Goal: Information Seeking & Learning: Learn about a topic

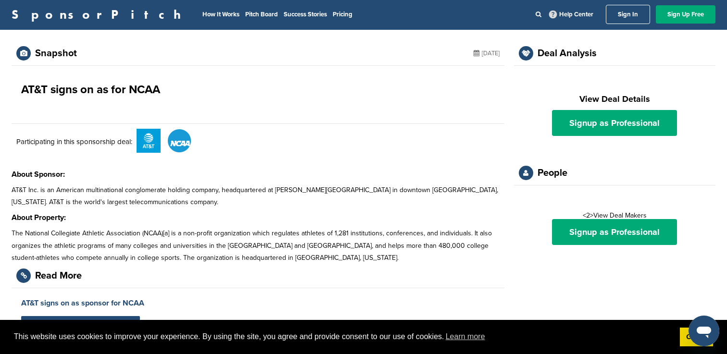
scroll to position [0, 0]
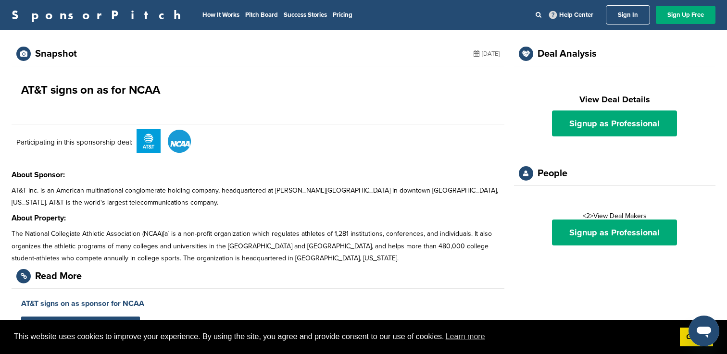
click at [629, 19] on link "Sign In" at bounding box center [628, 14] width 44 height 19
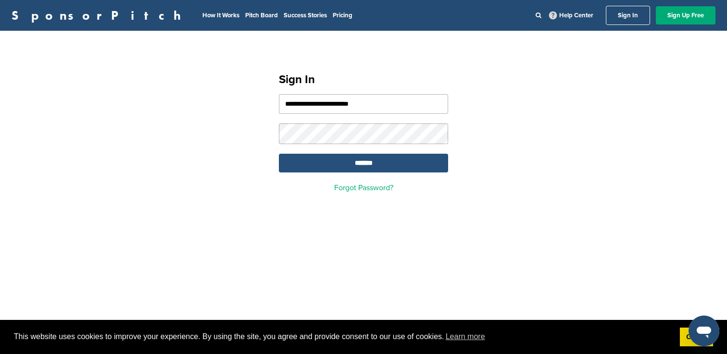
click at [365, 165] on input "*******" at bounding box center [363, 163] width 169 height 19
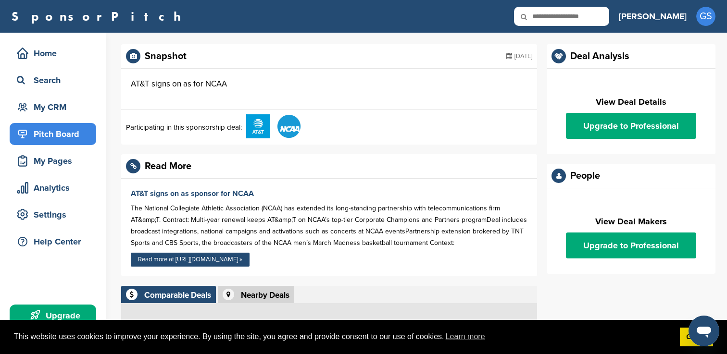
click at [58, 136] on div "Pitch Board" at bounding box center [55, 133] width 82 height 17
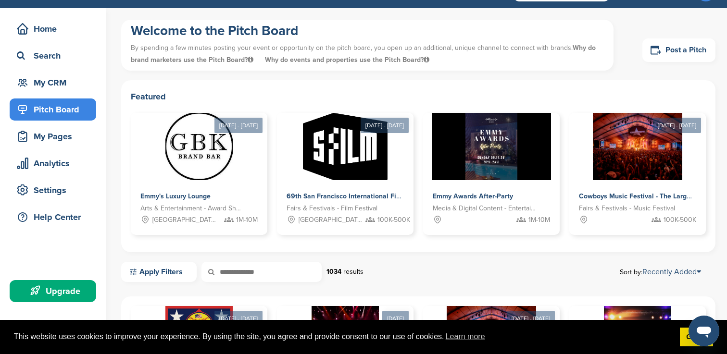
scroll to position [23, 0]
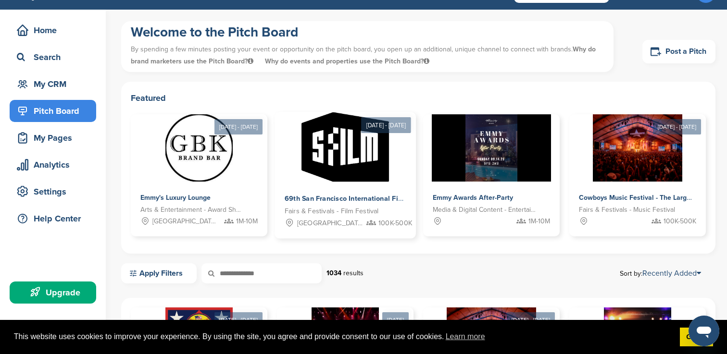
click at [325, 197] on span "69th San Francisco International Film Festival" at bounding box center [359, 199] width 149 height 9
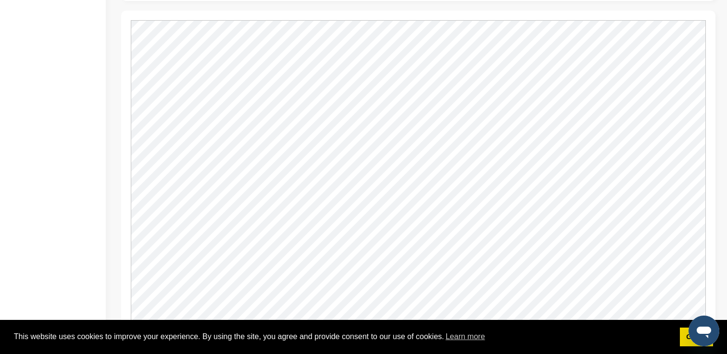
scroll to position [839, 0]
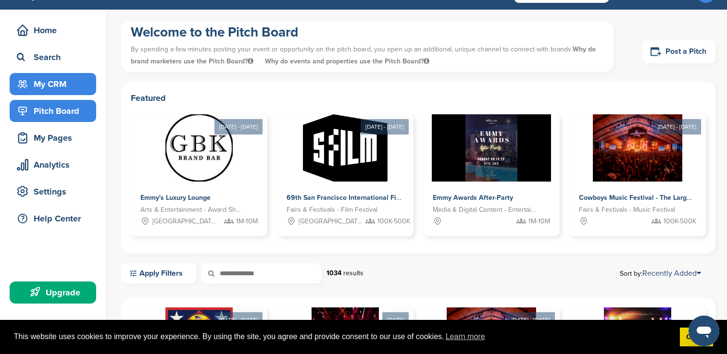
click at [62, 88] on div "My CRM" at bounding box center [55, 83] width 82 height 17
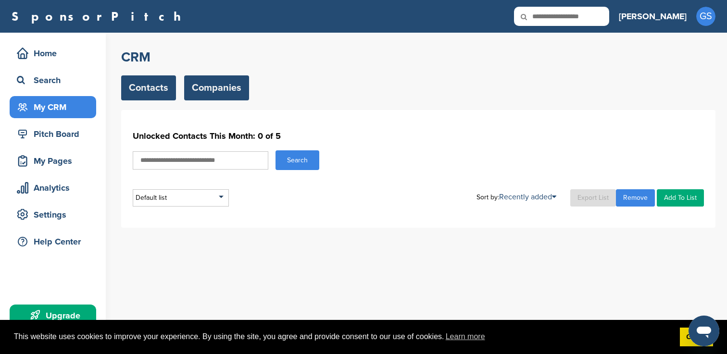
click at [221, 79] on link "Companies" at bounding box center [216, 87] width 65 height 25
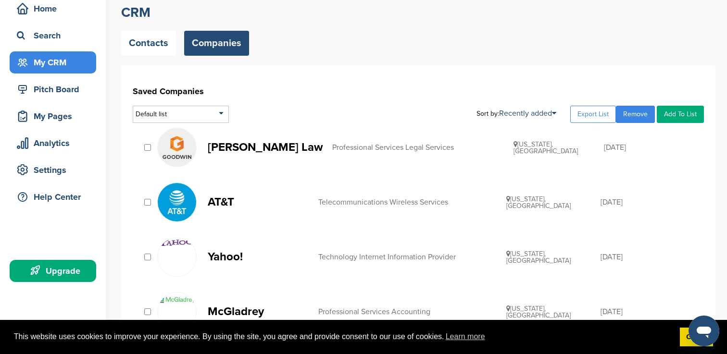
scroll to position [44, 0]
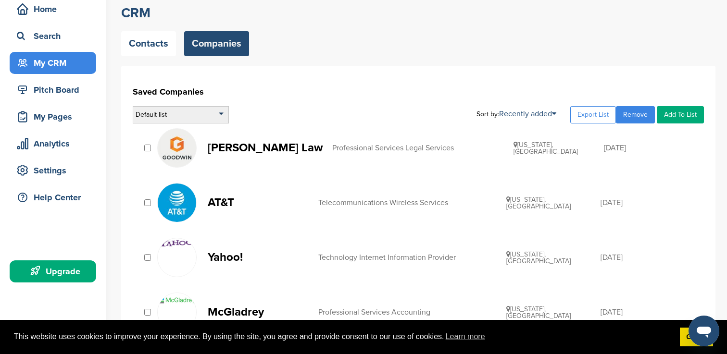
click at [227, 112] on div "Default list" at bounding box center [181, 114] width 96 height 17
click at [244, 107] on div "Default list Default List Sort by: Recently added Recently added Company Name E…" at bounding box center [418, 114] width 571 height 17
click at [224, 117] on div "Default list" at bounding box center [181, 114] width 96 height 17
click at [199, 128] on input "text" at bounding box center [180, 127] width 95 height 12
type input "**"
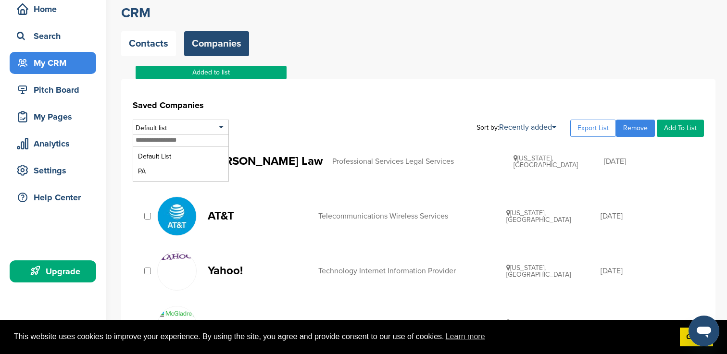
click at [254, 110] on h1 "Saved Companies" at bounding box center [418, 105] width 571 height 17
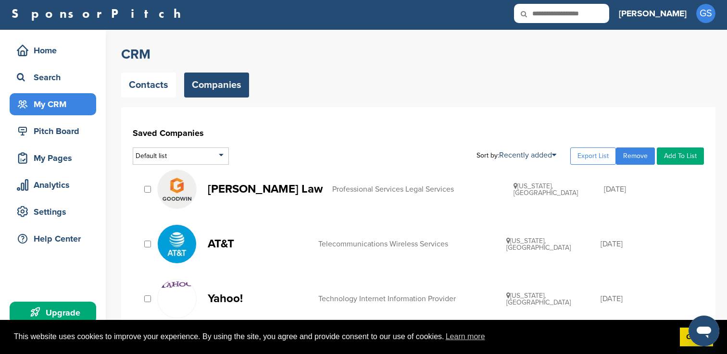
scroll to position [0, 0]
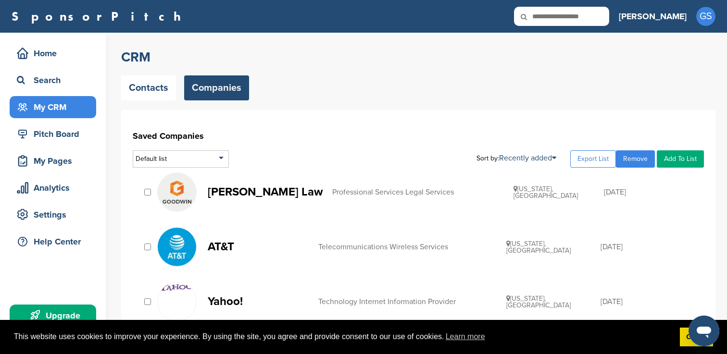
click at [216, 92] on link "Companies" at bounding box center [216, 87] width 65 height 25
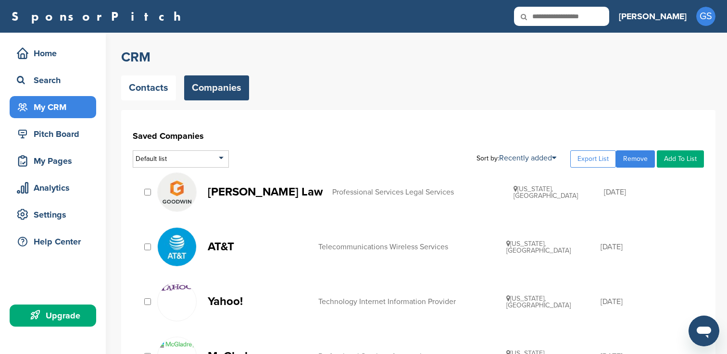
click at [224, 160] on div "Default list" at bounding box center [181, 158] width 96 height 17
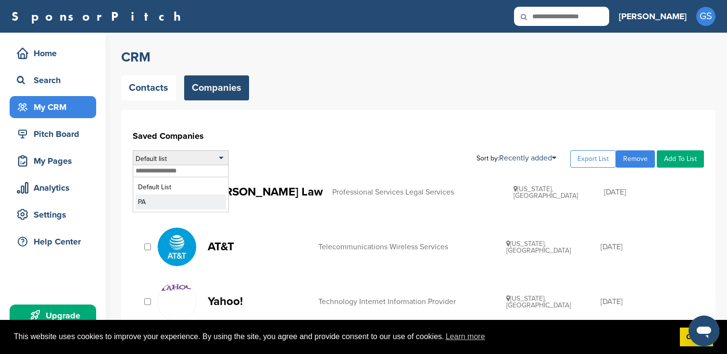
click at [176, 199] on li "PA" at bounding box center [181, 202] width 90 height 15
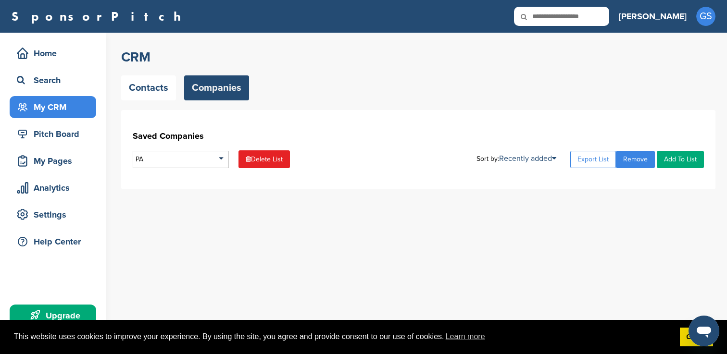
click at [683, 153] on link "Add To List" at bounding box center [680, 159] width 47 height 17
click at [684, 158] on link "Add To List" at bounding box center [680, 159] width 47 height 17
click at [678, 162] on link "Add To List" at bounding box center [680, 159] width 47 height 17
click at [674, 154] on link "Add To List" at bounding box center [680, 159] width 47 height 17
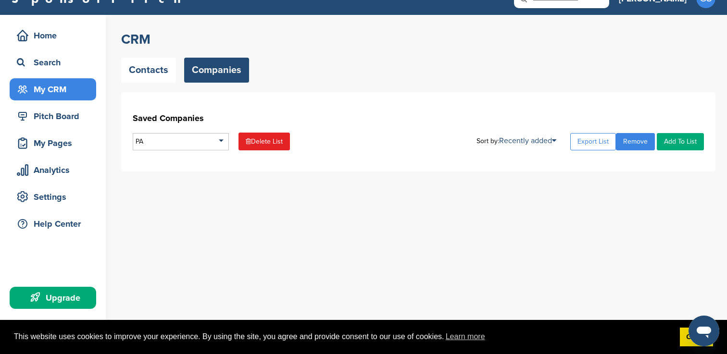
scroll to position [18, 0]
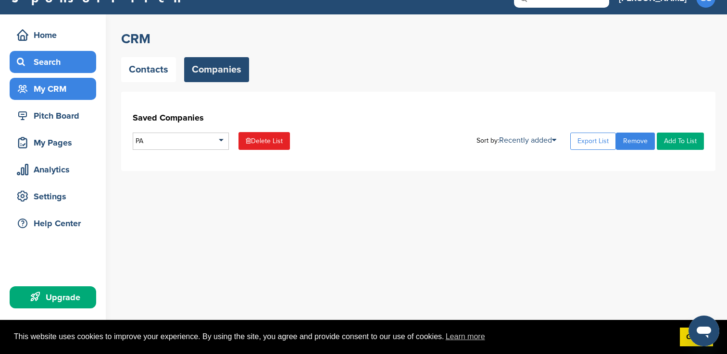
click at [44, 62] on div "Search" at bounding box center [55, 61] width 82 height 17
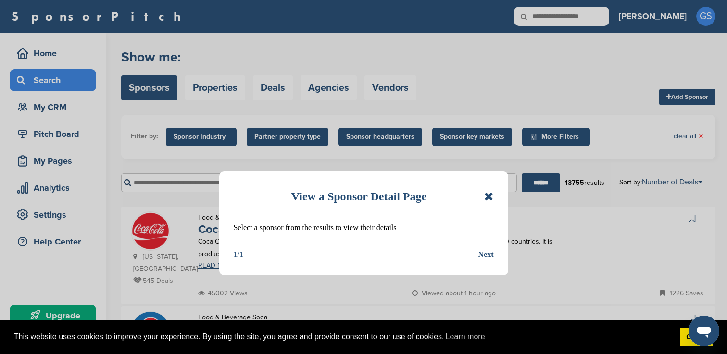
click at [491, 198] on icon at bounding box center [488, 197] width 9 height 12
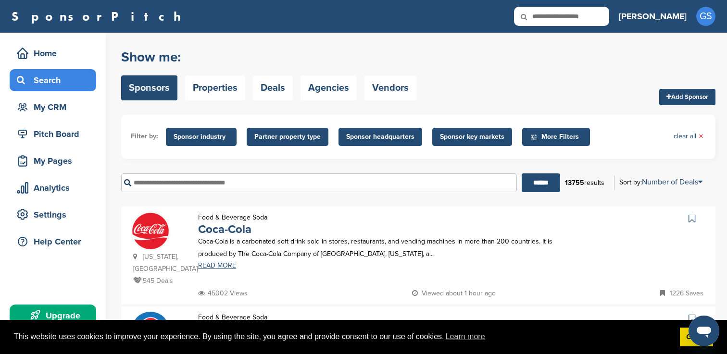
click at [284, 182] on input "text" at bounding box center [319, 183] width 396 height 19
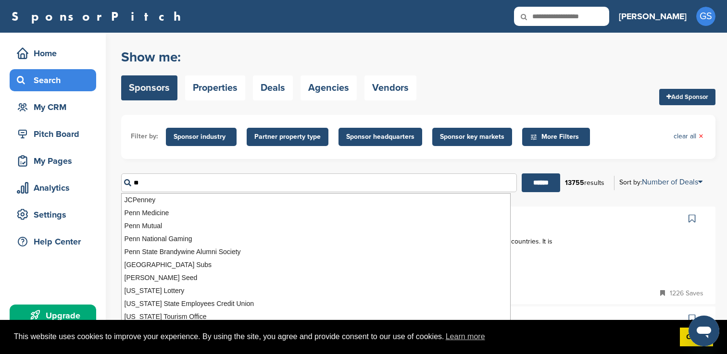
type input "*"
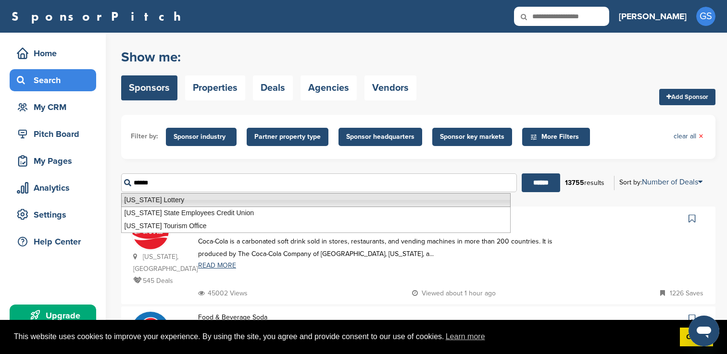
click at [246, 201] on li "Pennsylvania Lottery" at bounding box center [315, 200] width 389 height 14
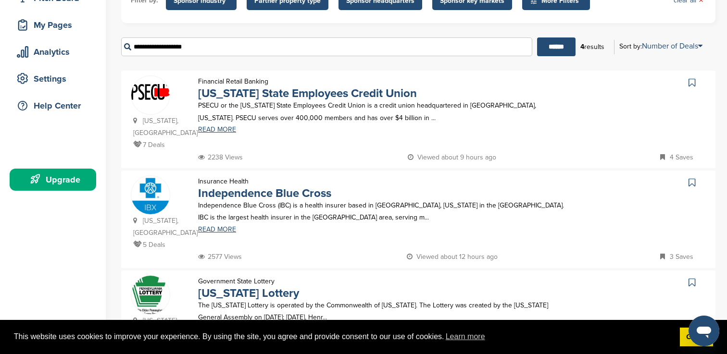
scroll to position [139, 0]
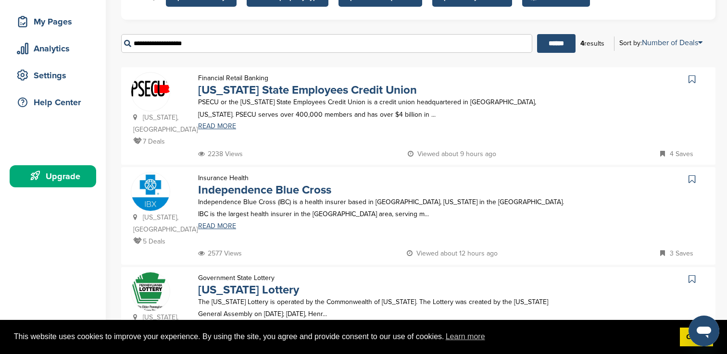
type input "**********"
click at [694, 80] on icon at bounding box center [691, 80] width 7 height 10
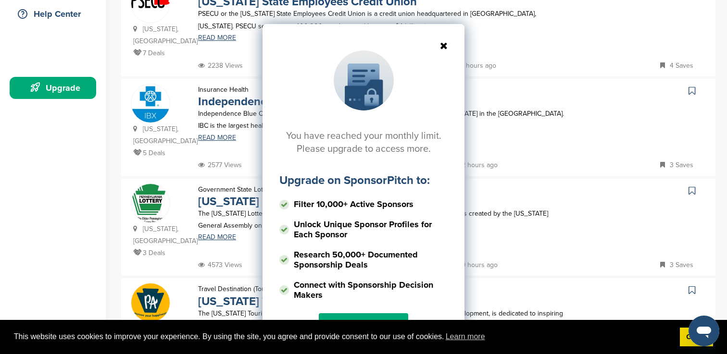
scroll to position [224, 0]
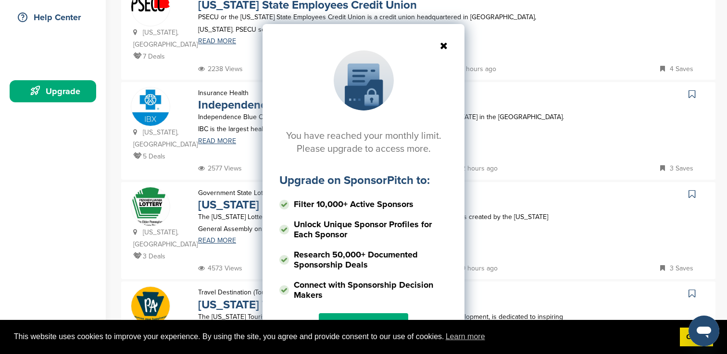
click at [440, 51] on div "You have reached your monthly limit. Please upgrade to access more. Upgrade on …" at bounding box center [363, 190] width 202 height 332
click at [441, 46] on icon at bounding box center [363, 46] width 168 height 10
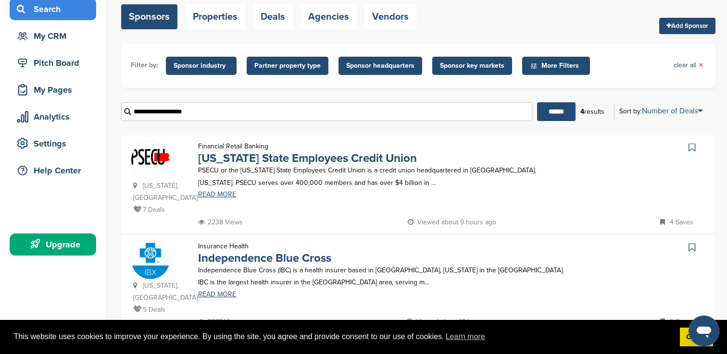
scroll to position [72, 0]
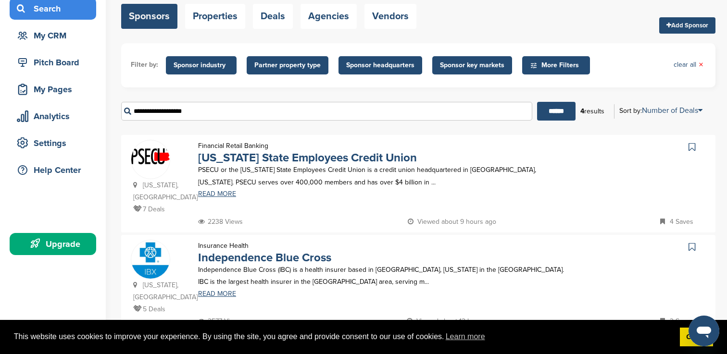
click at [695, 245] on icon at bounding box center [691, 247] width 7 height 10
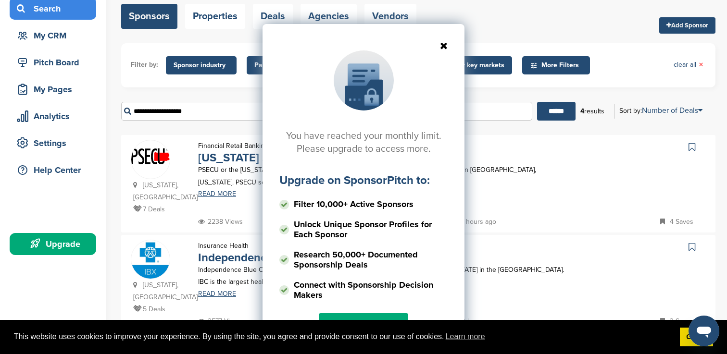
click at [445, 45] on icon at bounding box center [363, 46] width 168 height 10
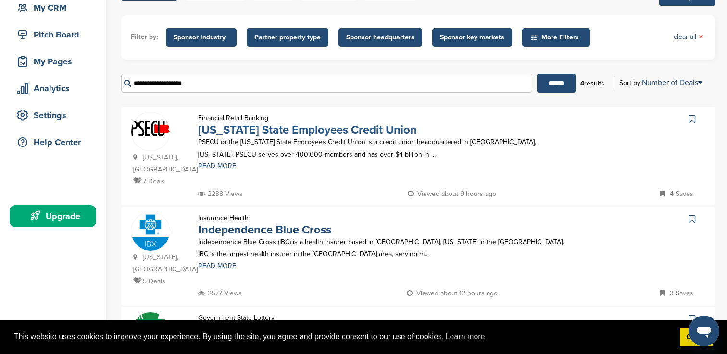
scroll to position [94, 0]
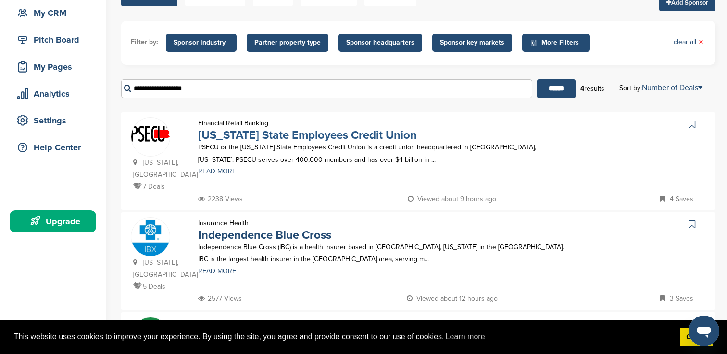
click at [222, 140] on link "[US_STATE] State Employees Credit Union" at bounding box center [307, 135] width 219 height 14
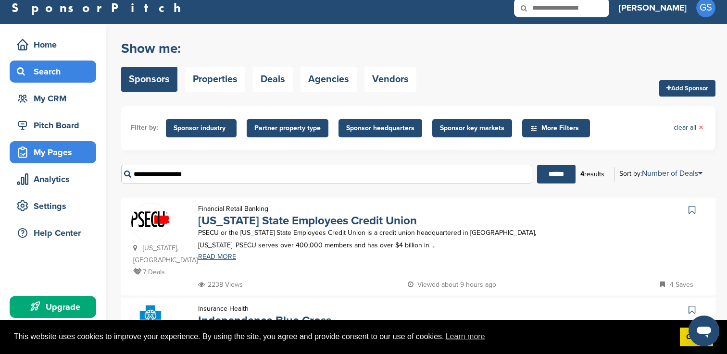
scroll to position [0, 0]
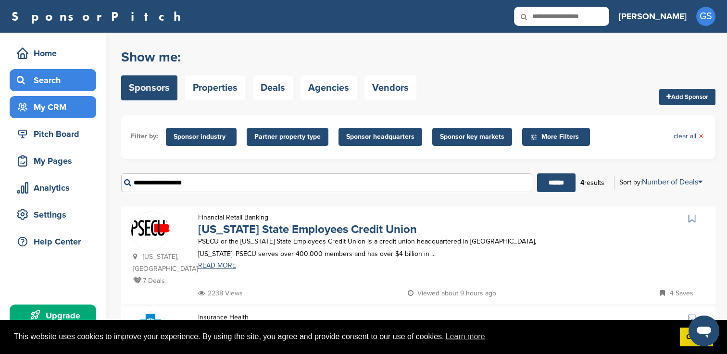
click at [64, 107] on div "My CRM" at bounding box center [55, 107] width 82 height 17
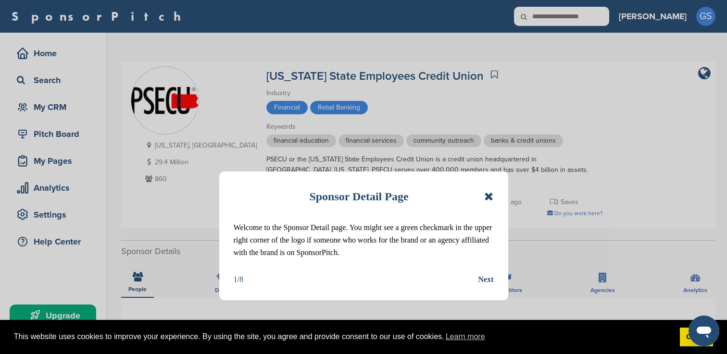
click at [481, 280] on div "Next" at bounding box center [485, 279] width 15 height 12
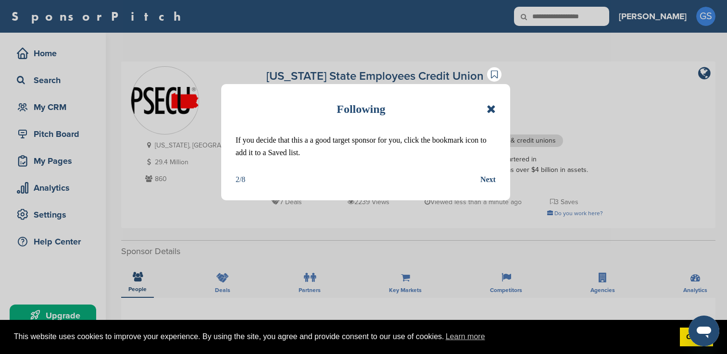
click at [486, 176] on div "Next" at bounding box center [487, 180] width 15 height 12
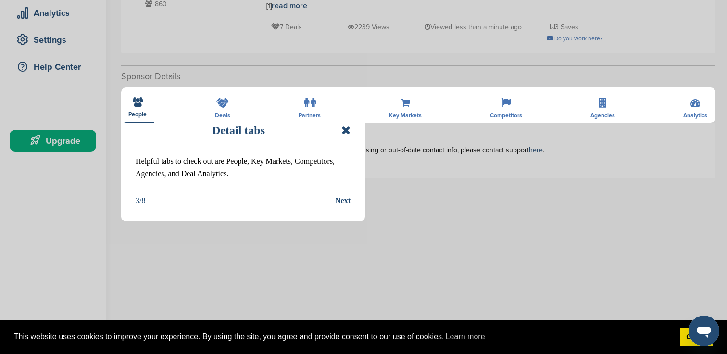
scroll to position [185, 0]
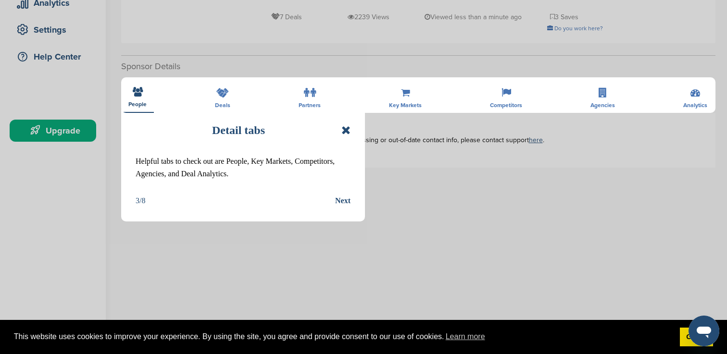
click at [347, 203] on div "Next" at bounding box center [342, 201] width 15 height 12
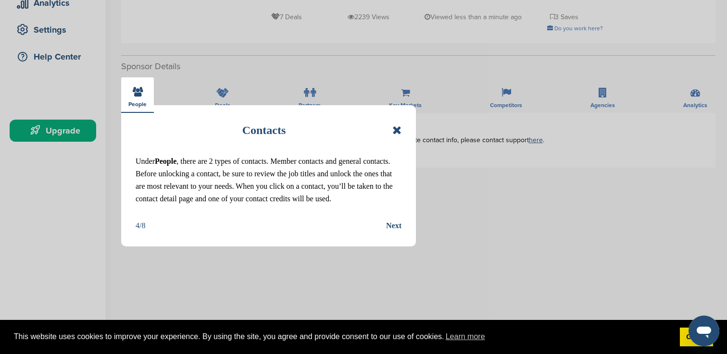
click at [395, 224] on div "Next" at bounding box center [393, 226] width 15 height 12
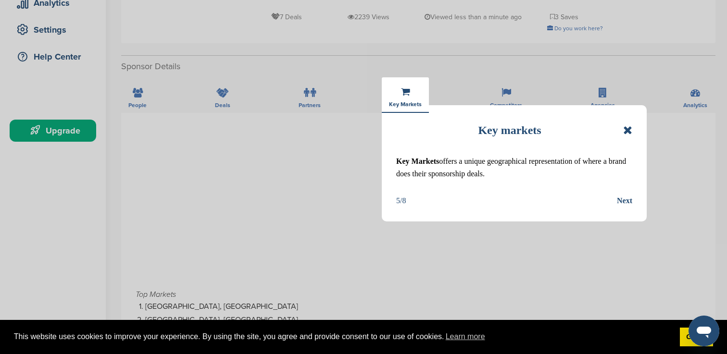
click at [631, 199] on div "Next" at bounding box center [624, 201] width 15 height 12
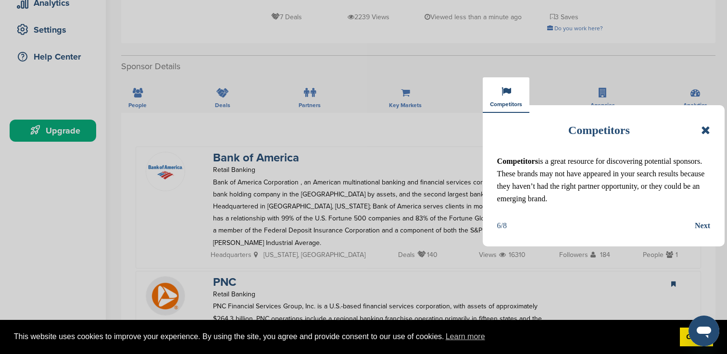
click at [703, 223] on div "Next" at bounding box center [702, 226] width 15 height 12
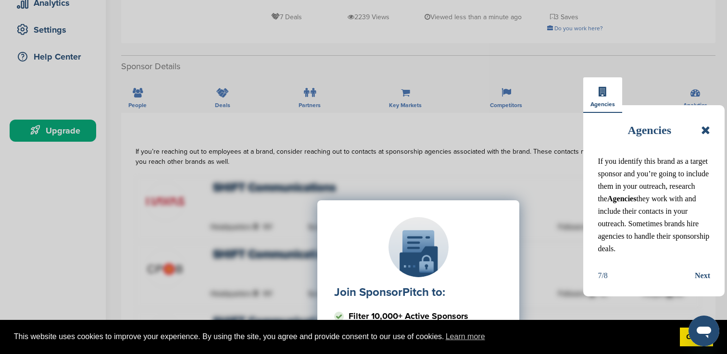
click at [705, 278] on div "Next" at bounding box center [702, 276] width 15 height 12
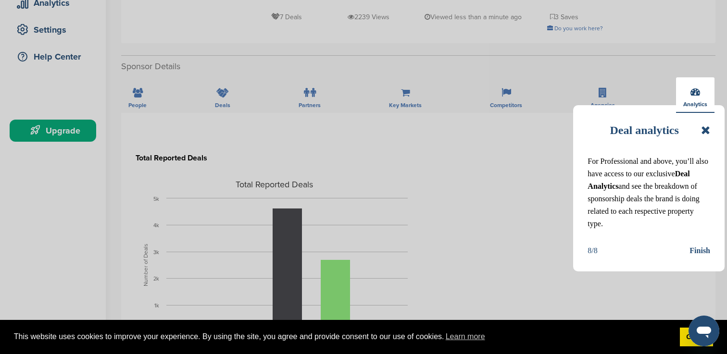
click at [706, 132] on icon at bounding box center [705, 130] width 9 height 12
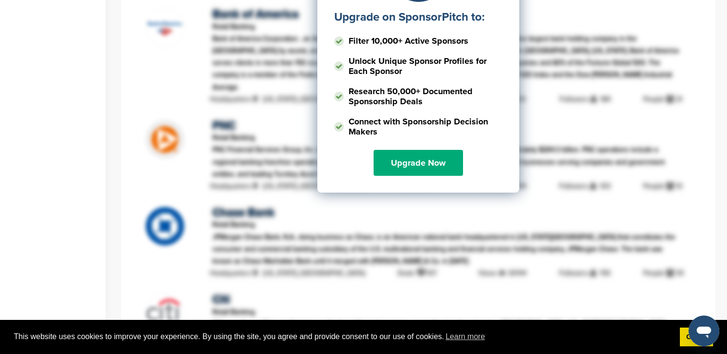
scroll to position [1029, 0]
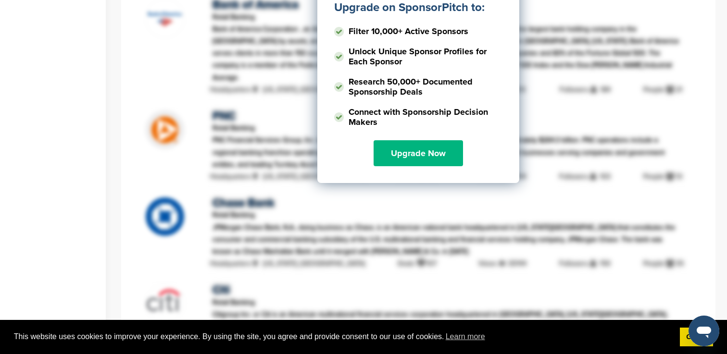
click at [435, 141] on link "Upgrade Now" at bounding box center [417, 153] width 89 height 26
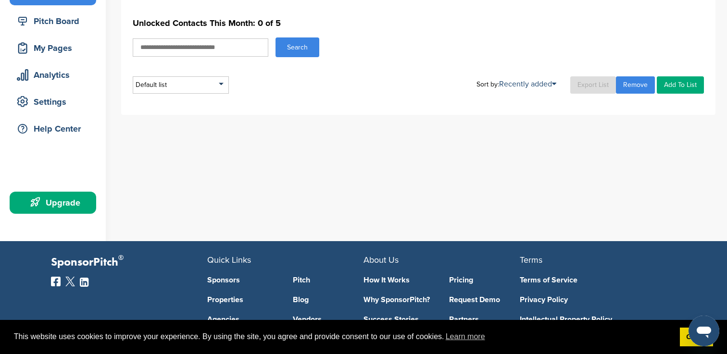
scroll to position [102, 0]
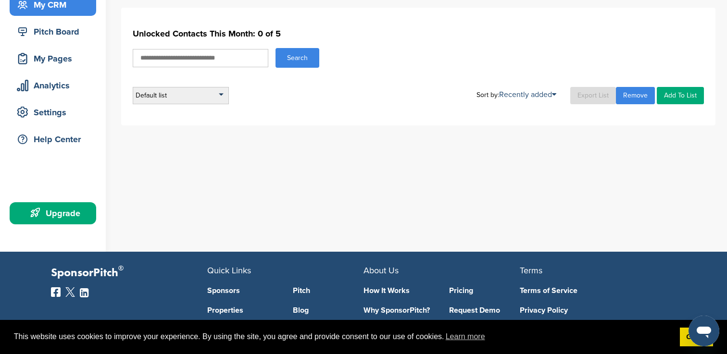
click at [224, 96] on div "Default list" at bounding box center [181, 95] width 96 height 17
click at [197, 126] on li "Default List" at bounding box center [181, 123] width 90 height 15
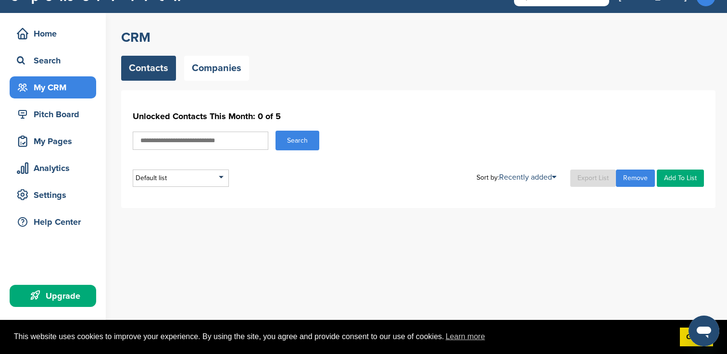
scroll to position [22, 0]
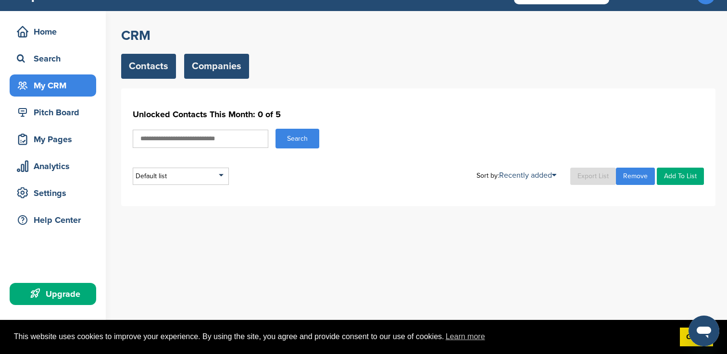
click at [219, 67] on link "Companies" at bounding box center [216, 66] width 65 height 25
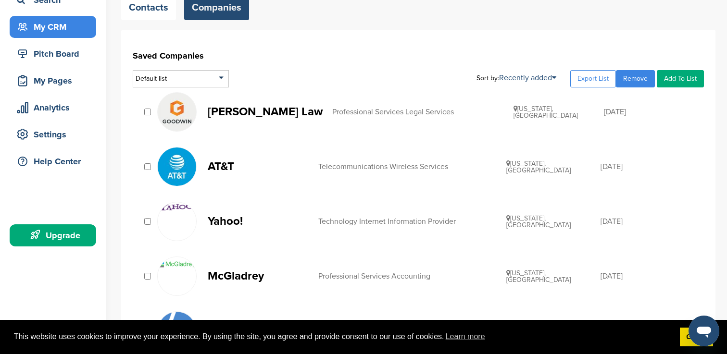
scroll to position [81, 0]
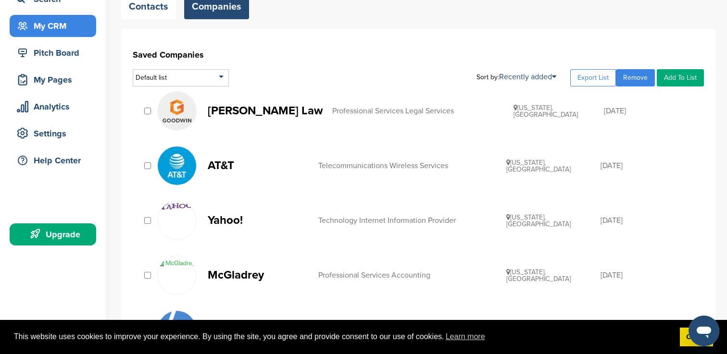
click at [148, 217] on div at bounding box center [147, 221] width 10 height 10
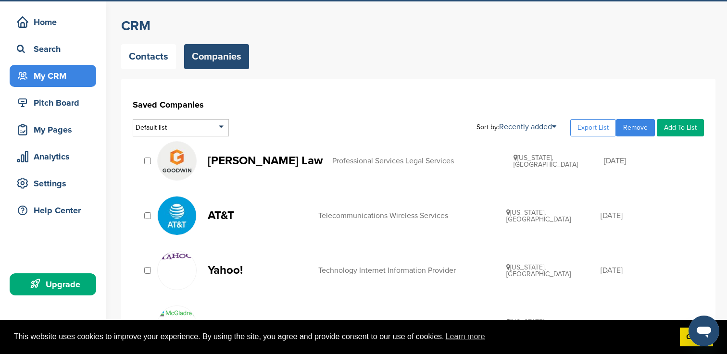
scroll to position [26, 0]
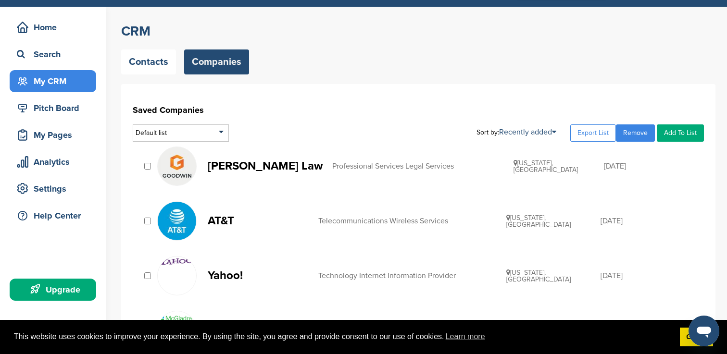
click at [624, 132] on link "Remove" at bounding box center [635, 132] width 39 height 17
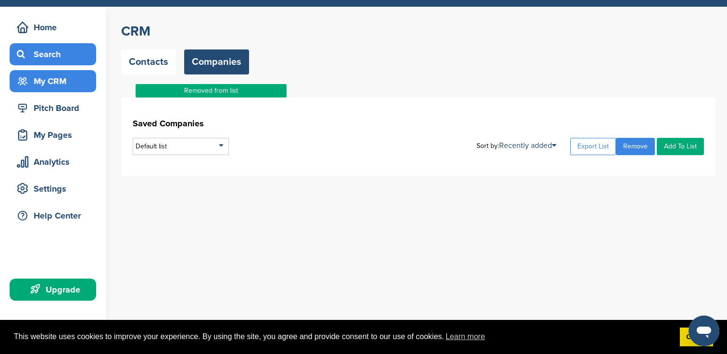
click at [55, 59] on div "Search" at bounding box center [55, 54] width 82 height 17
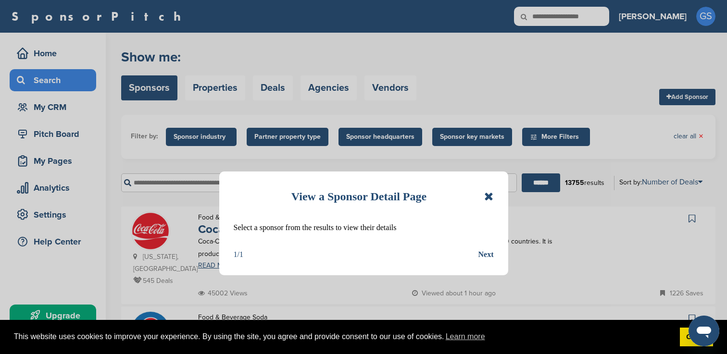
click at [492, 196] on icon at bounding box center [488, 197] width 9 height 12
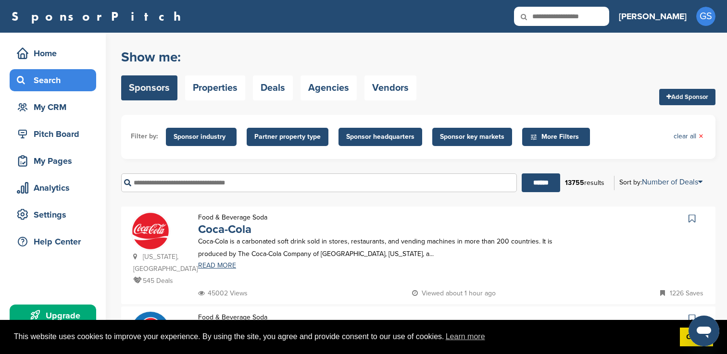
click at [372, 185] on input "text" at bounding box center [319, 183] width 396 height 19
click at [522, 174] on input "******" at bounding box center [541, 183] width 38 height 19
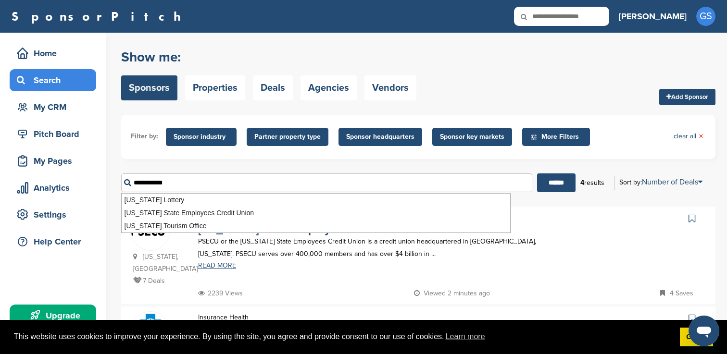
click at [585, 238] on div at bounding box center [640, 249] width 129 height 76
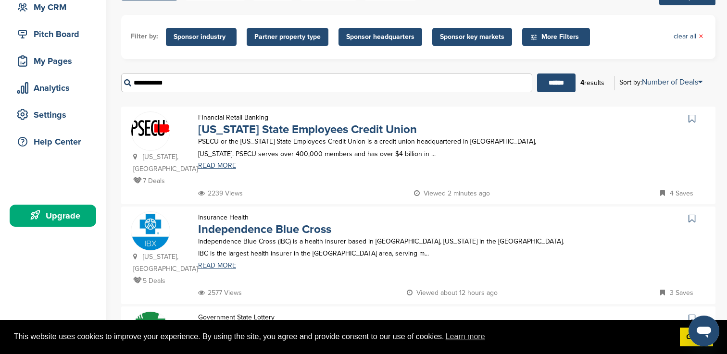
scroll to position [103, 0]
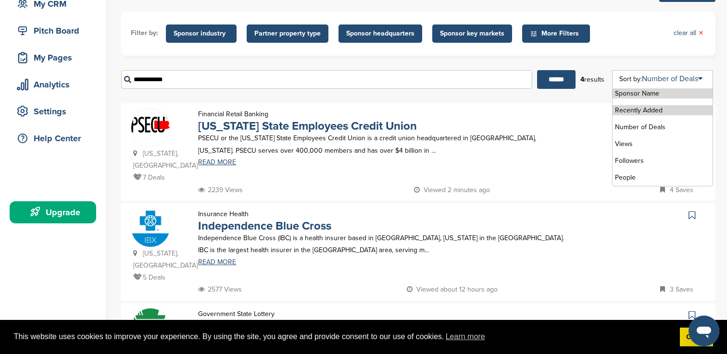
click at [649, 108] on li "Recently Added" at bounding box center [662, 110] width 100 height 10
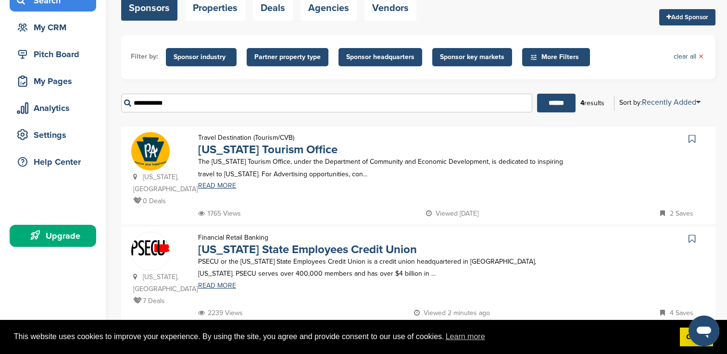
scroll to position [107, 0]
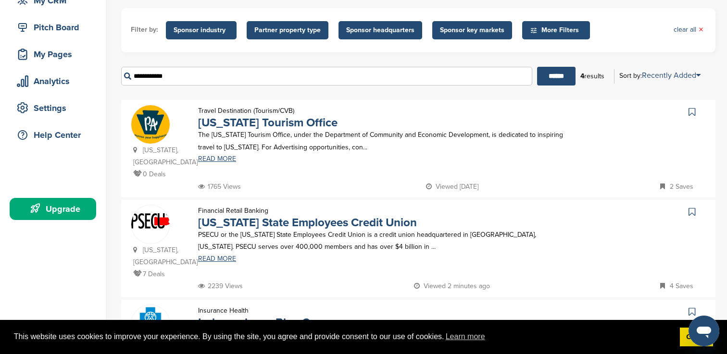
click at [693, 111] on icon at bounding box center [691, 112] width 7 height 10
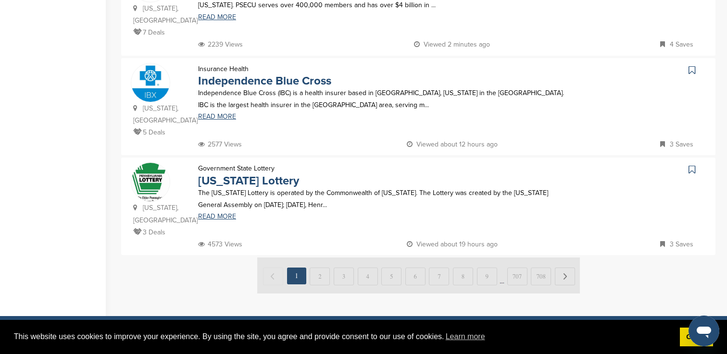
scroll to position [406, 0]
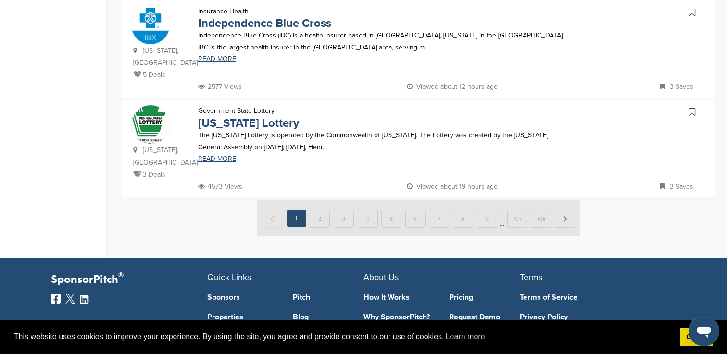
click at [566, 220] on img at bounding box center [418, 218] width 323 height 36
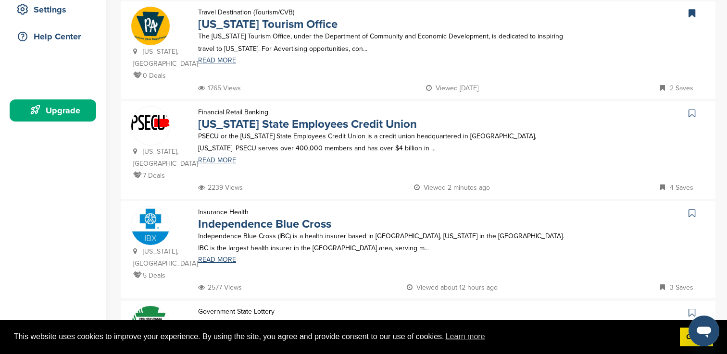
scroll to position [205, 0]
click at [692, 108] on div "Pennsylvania, USA 7 Deals Financial Retail Banking Pennsylvania State Employees…" at bounding box center [418, 151] width 594 height 98
click at [691, 115] on icon at bounding box center [691, 114] width 7 height 10
click at [691, 212] on icon at bounding box center [691, 214] width 7 height 10
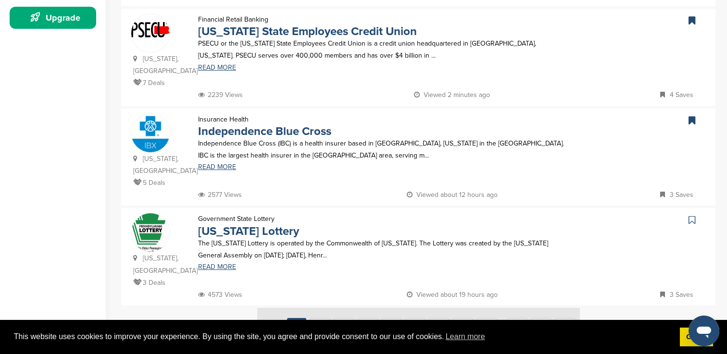
scroll to position [298, 0]
click at [692, 219] on icon at bounding box center [691, 220] width 7 height 10
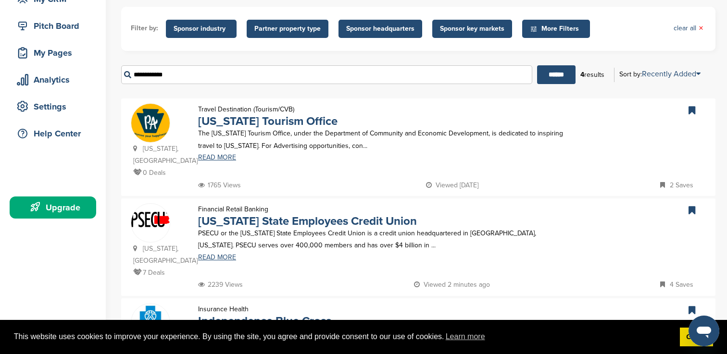
scroll to position [105, 0]
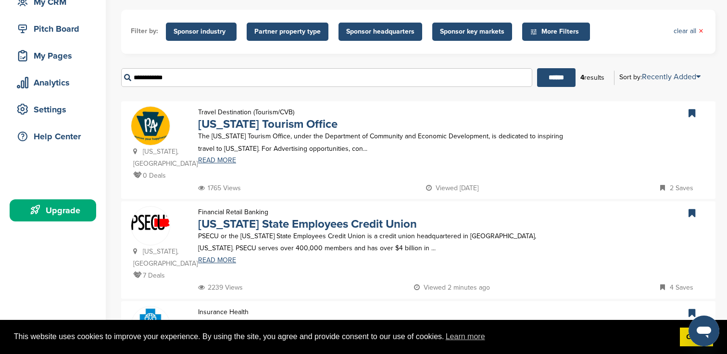
click at [189, 83] on input "**********" at bounding box center [326, 77] width 411 height 19
type input "**********"
drag, startPoint x: 220, startPoint y: 83, endPoint x: 144, endPoint y: 78, distance: 76.6
click at [144, 78] on input "**********" at bounding box center [326, 77] width 411 height 19
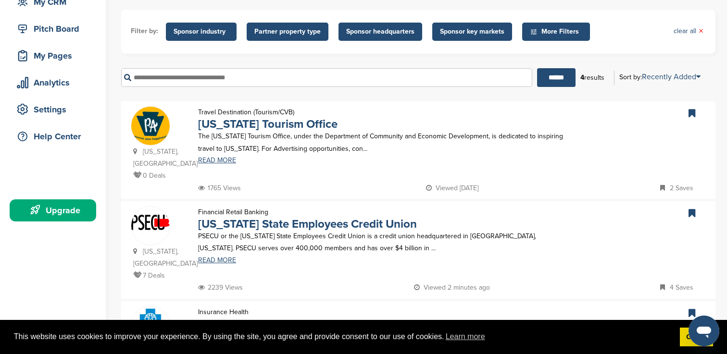
click at [207, 36] on span "Sponsor industry" at bounding box center [201, 31] width 55 height 11
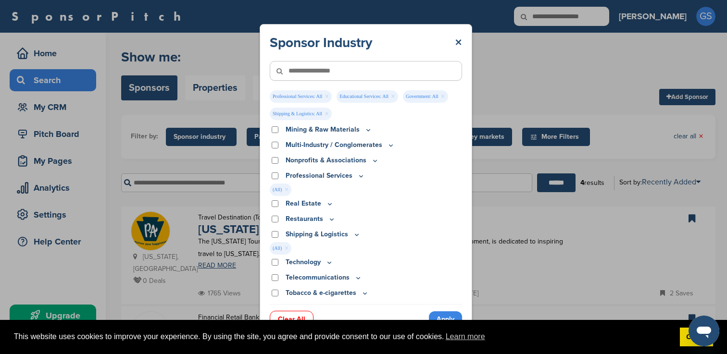
scroll to position [315, 0]
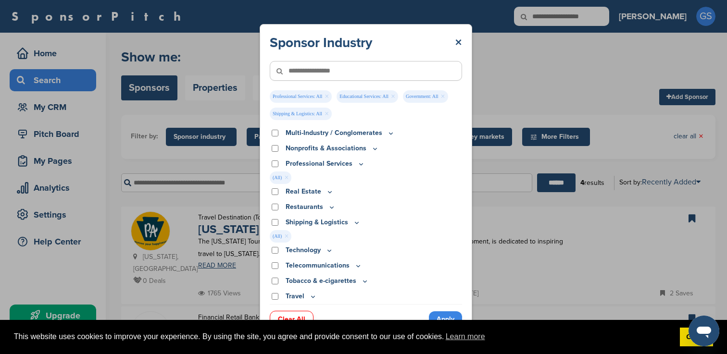
click at [445, 316] on link "Apply" at bounding box center [445, 319] width 33 height 16
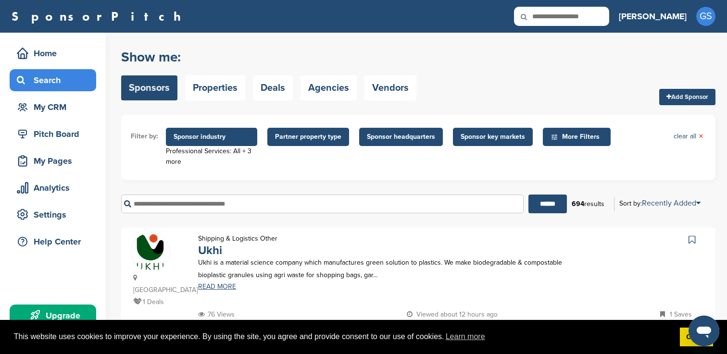
click at [394, 140] on span "Sponsor headquarters" at bounding box center [401, 137] width 68 height 11
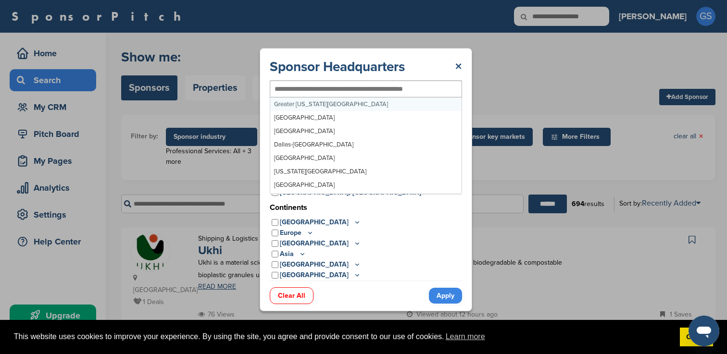
click at [325, 89] on input "text" at bounding box center [349, 89] width 151 height 9
click at [458, 216] on div "Popular Locations United States Midwest Illinois Indiana Iowa Kansas Minnesota …" at bounding box center [366, 195] width 192 height 172
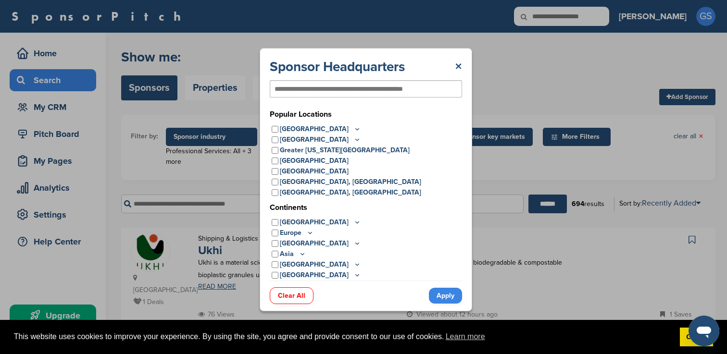
click at [356, 130] on icon at bounding box center [357, 128] width 3 height 1
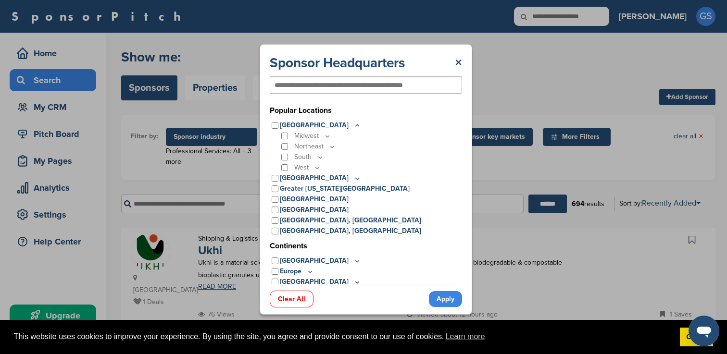
click at [331, 146] on icon at bounding box center [332, 147] width 8 height 8
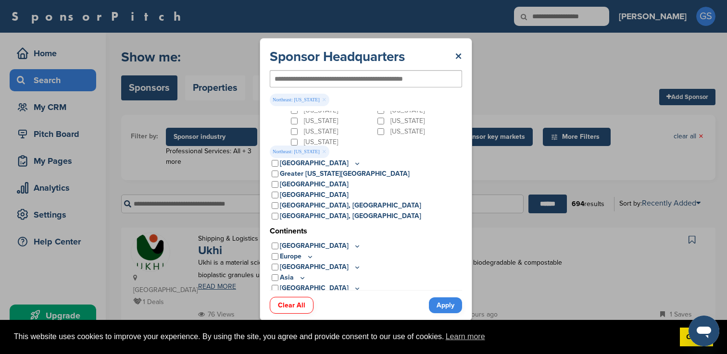
scroll to position [78, 0]
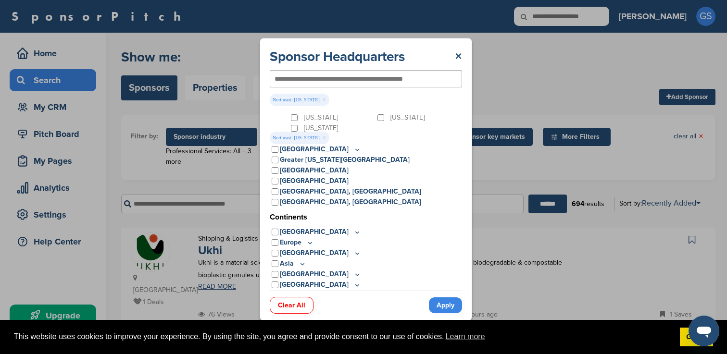
click at [447, 301] on link "Apply" at bounding box center [445, 306] width 33 height 16
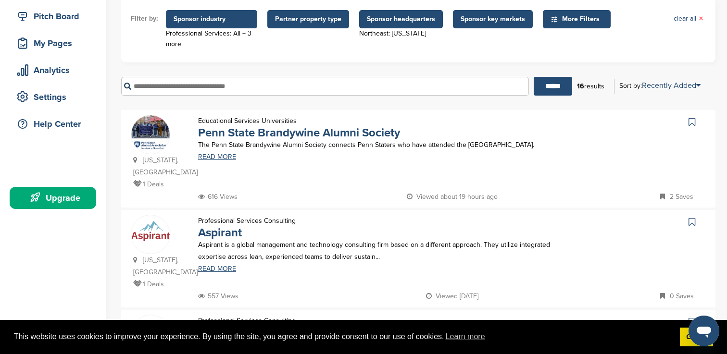
scroll to position [0, 0]
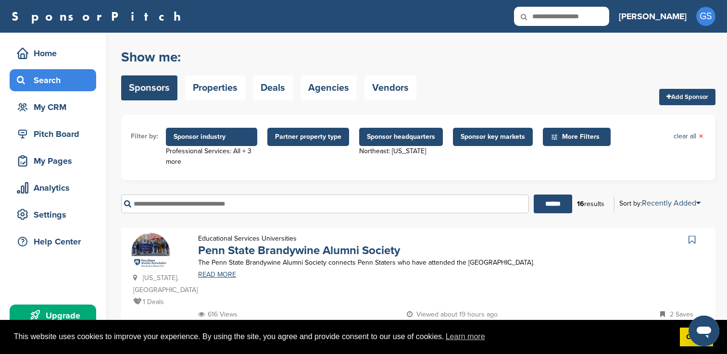
click at [501, 140] on span "Sponsor key markets" at bounding box center [492, 137] width 64 height 11
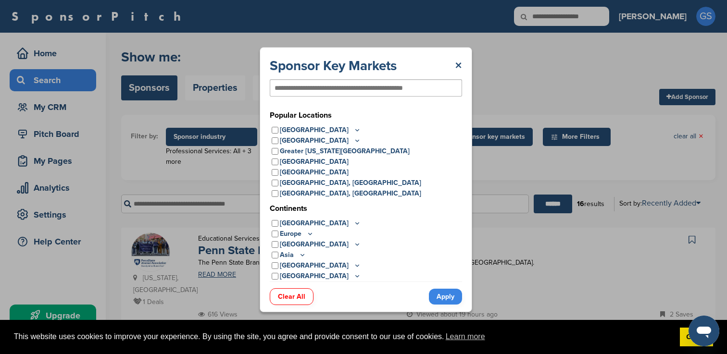
click at [353, 128] on icon at bounding box center [357, 130] width 8 height 8
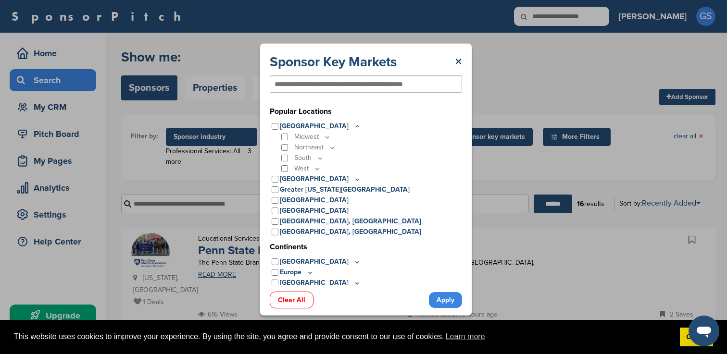
click at [331, 148] on icon at bounding box center [332, 147] width 3 height 1
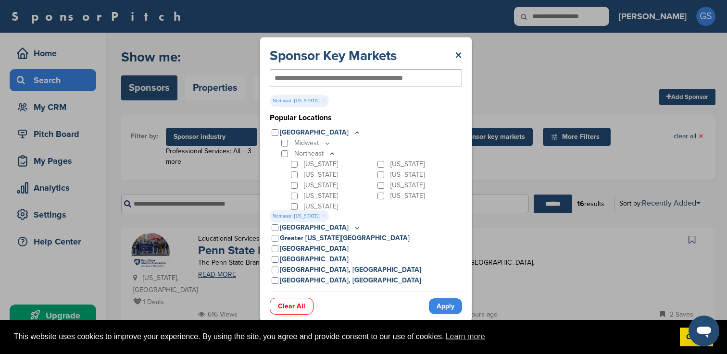
click at [447, 308] on link "Apply" at bounding box center [445, 306] width 33 height 16
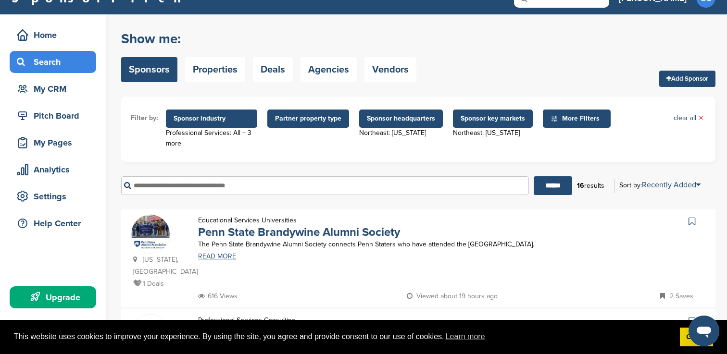
scroll to position [15, 0]
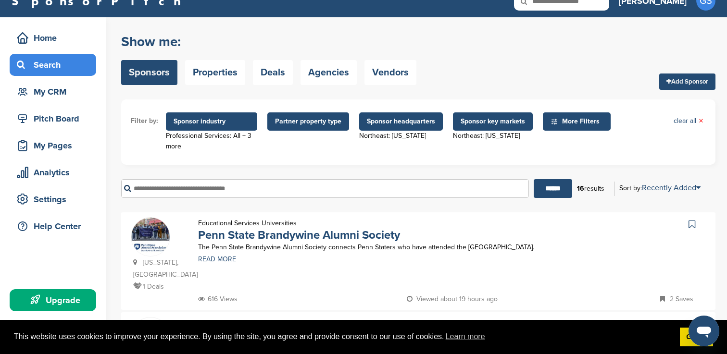
click at [570, 121] on span "More Filters" at bounding box center [577, 121] width 55 height 11
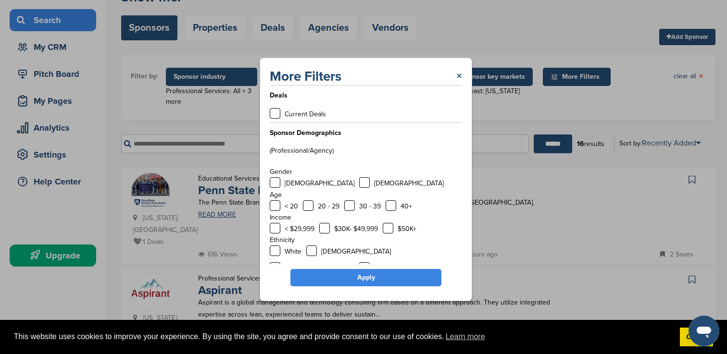
scroll to position [11, 0]
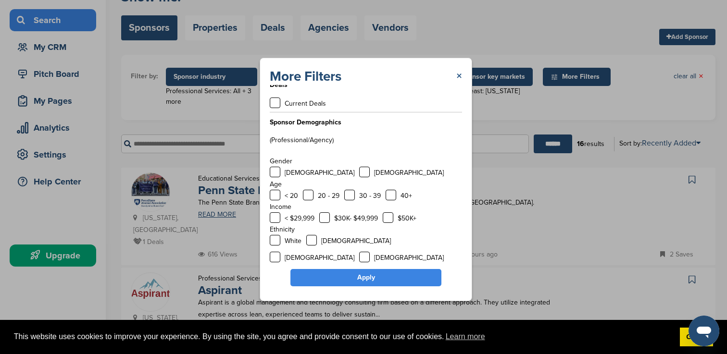
click at [460, 76] on link "×" at bounding box center [459, 76] width 6 height 17
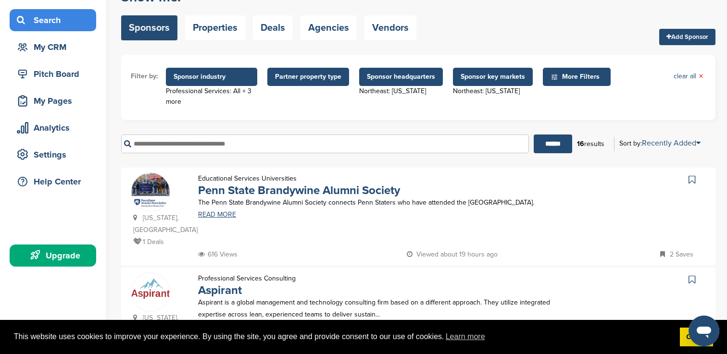
click at [313, 80] on span "Partner property type" at bounding box center [308, 77] width 66 height 11
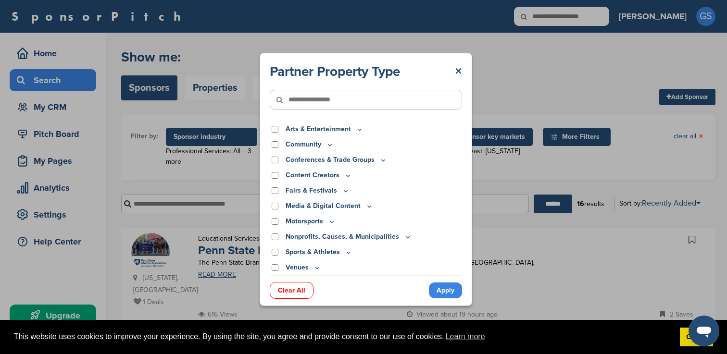
click at [359, 130] on icon at bounding box center [360, 129] width 8 height 8
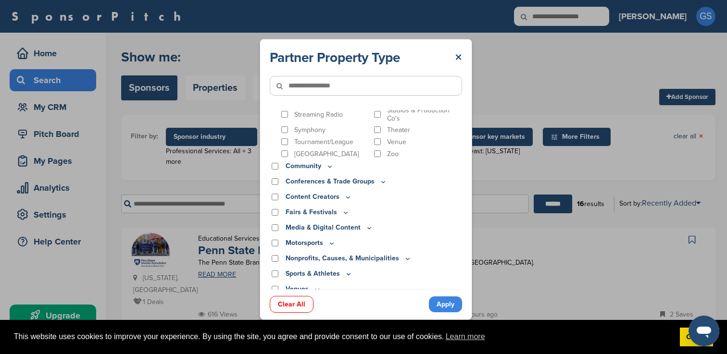
scroll to position [446, 0]
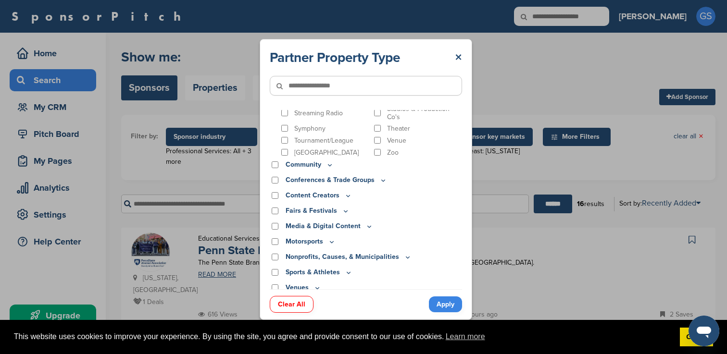
click at [326, 161] on icon at bounding box center [330, 165] width 8 height 8
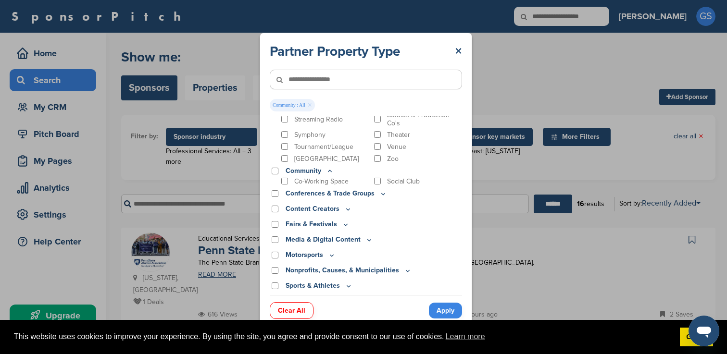
scroll to position [453, 0]
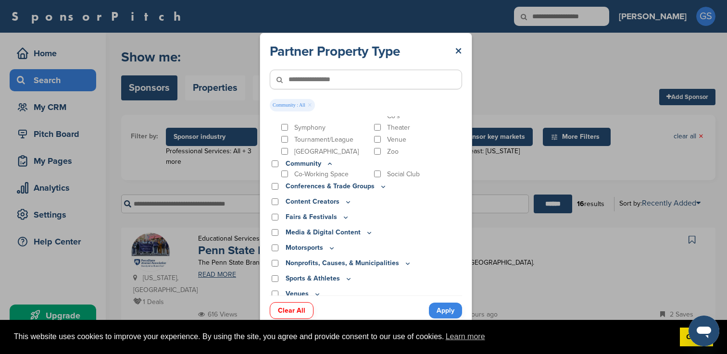
click at [404, 260] on icon at bounding box center [408, 264] width 8 height 8
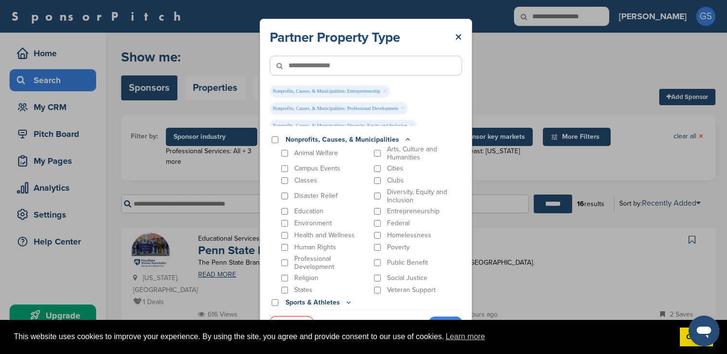
scroll to position [601, 0]
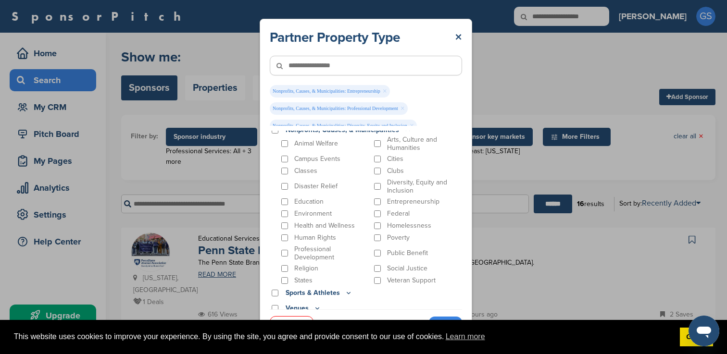
click at [447, 319] on link "Apply" at bounding box center [445, 325] width 33 height 16
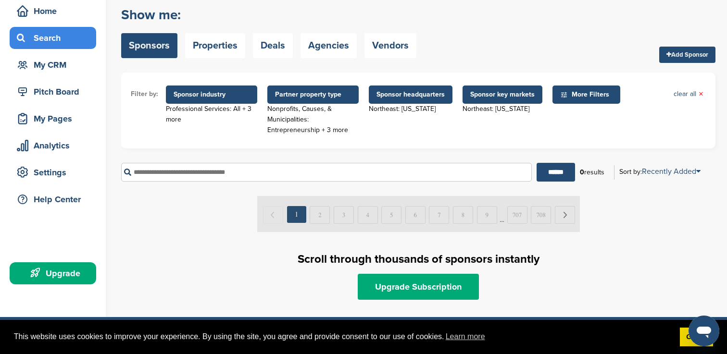
scroll to position [23, 0]
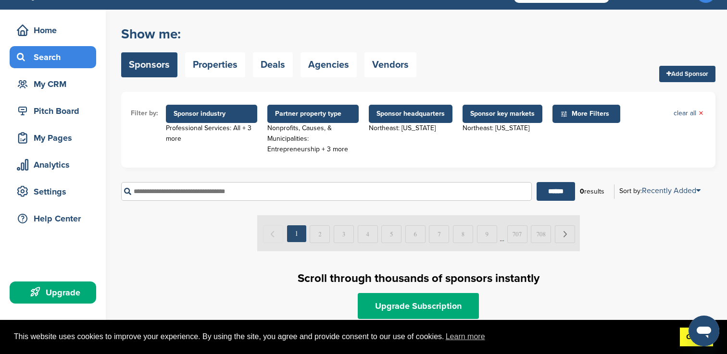
click at [686, 343] on link "Got it!" at bounding box center [696, 337] width 33 height 19
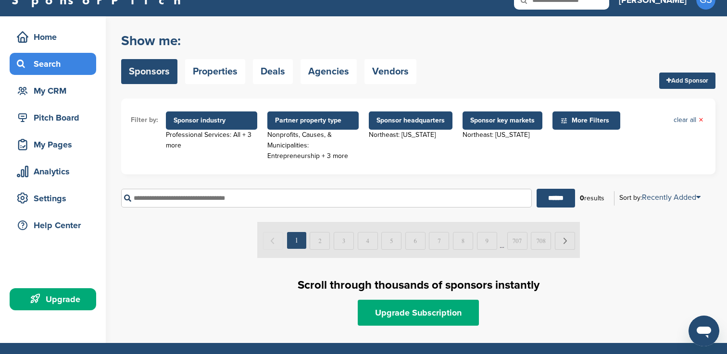
scroll to position [0, 0]
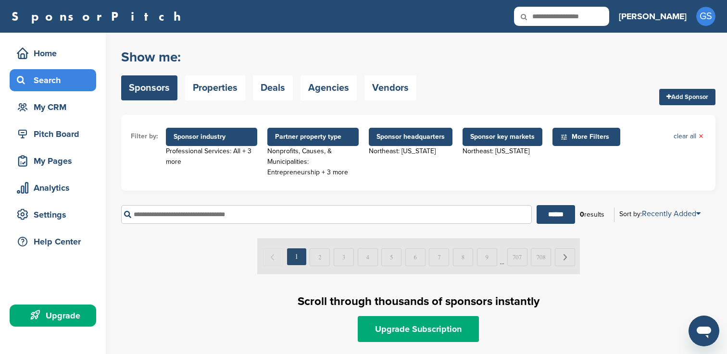
click at [322, 137] on span "Partner property type" at bounding box center [313, 137] width 76 height 11
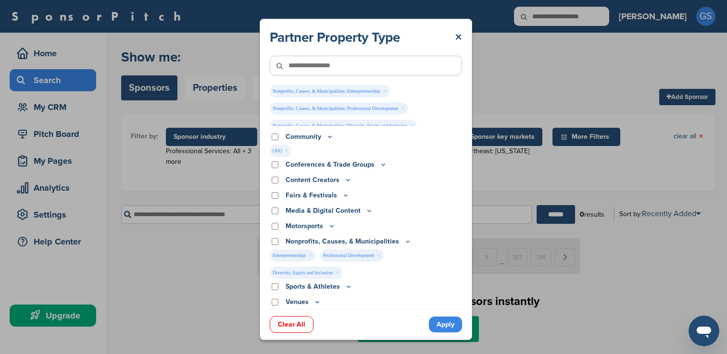
scroll to position [15, 0]
click at [404, 243] on icon at bounding box center [408, 241] width 8 height 8
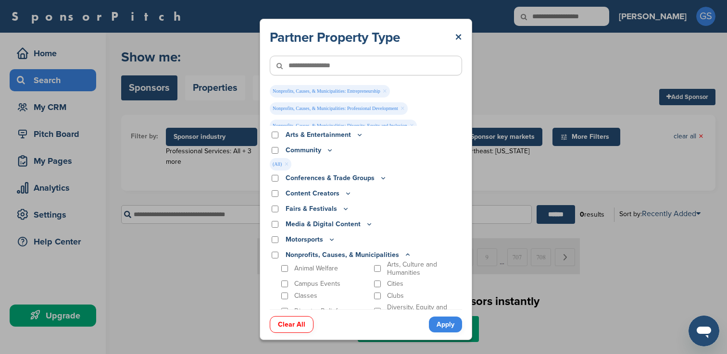
scroll to position [0, 0]
click at [359, 137] on icon at bounding box center [359, 136] width 3 height 1
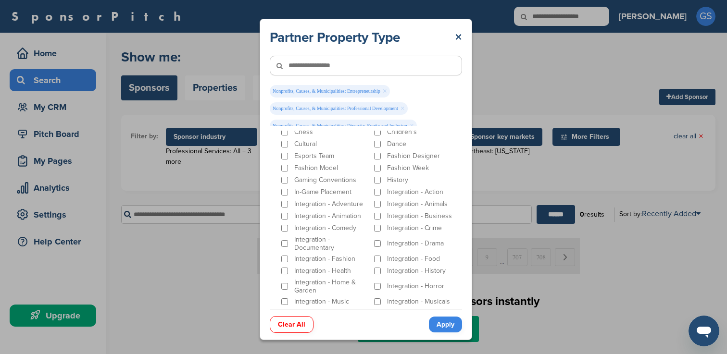
scroll to position [8, 0]
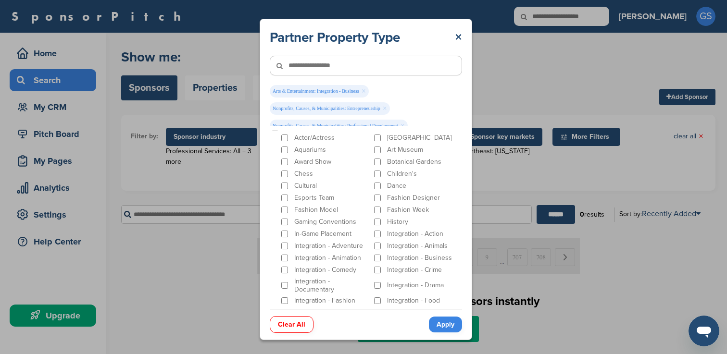
click at [440, 324] on link "Apply" at bounding box center [445, 325] width 33 height 16
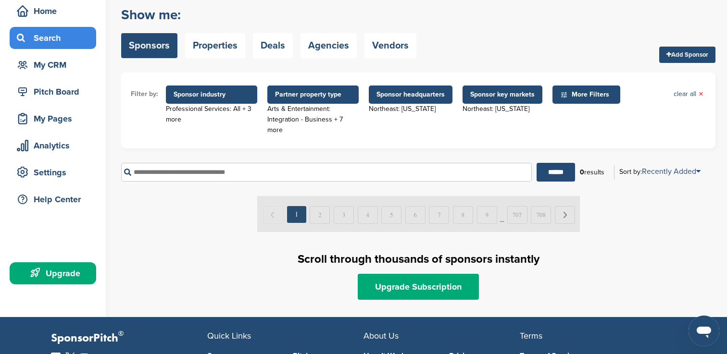
scroll to position [0, 0]
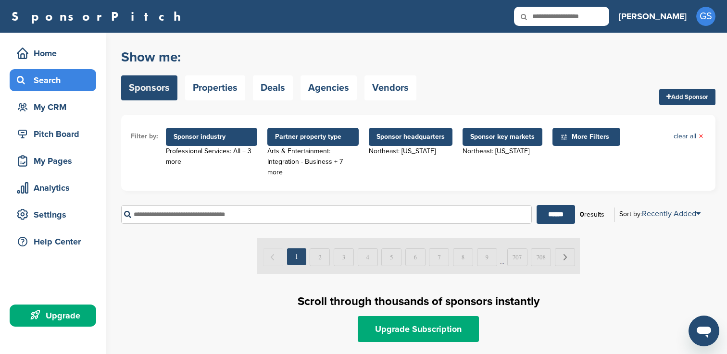
click at [398, 142] on span "Sponsor headquarters" at bounding box center [410, 137] width 68 height 11
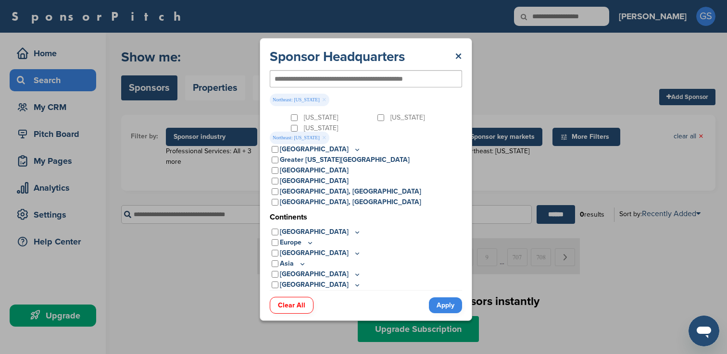
scroll to position [65, 0]
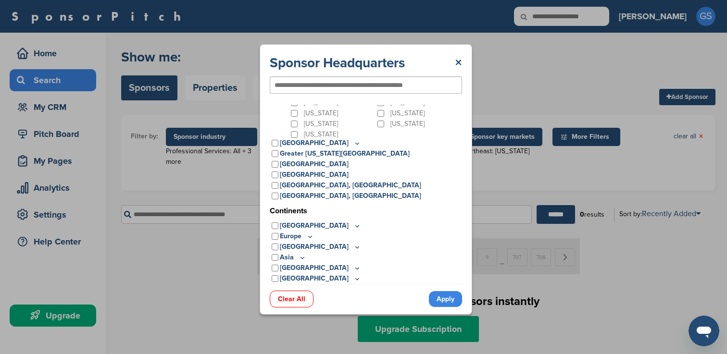
click at [444, 299] on link "Apply" at bounding box center [445, 299] width 33 height 16
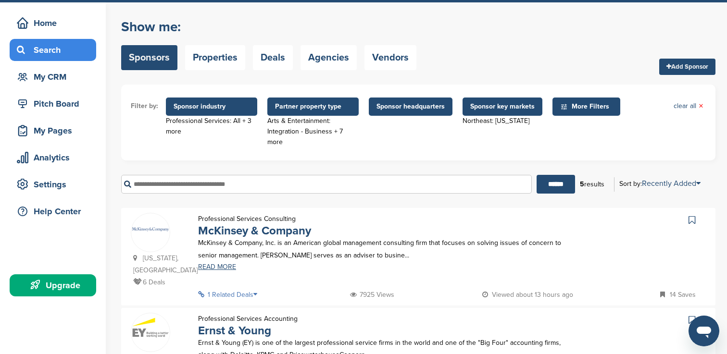
scroll to position [0, 0]
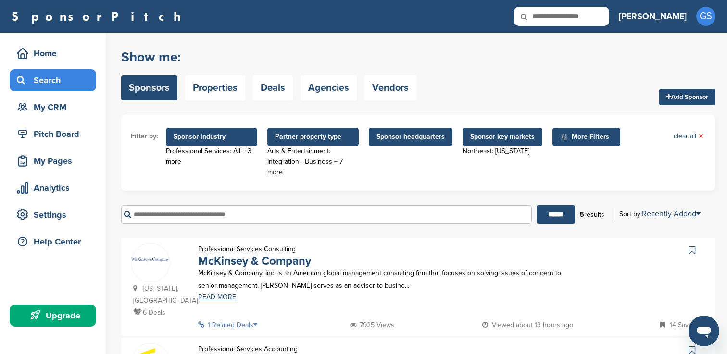
click at [325, 139] on span "Partner property type" at bounding box center [313, 137] width 76 height 11
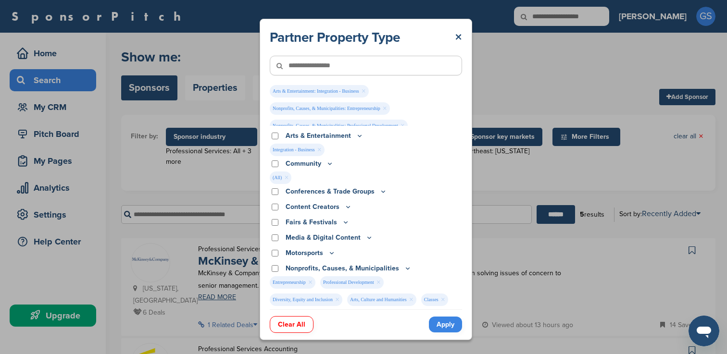
click at [319, 149] on link "×" at bounding box center [319, 150] width 4 height 11
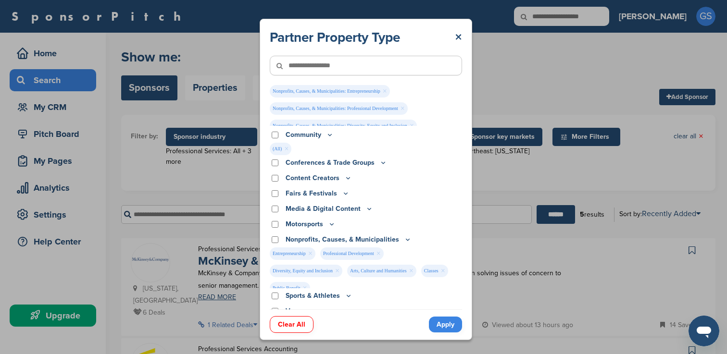
scroll to position [26, 0]
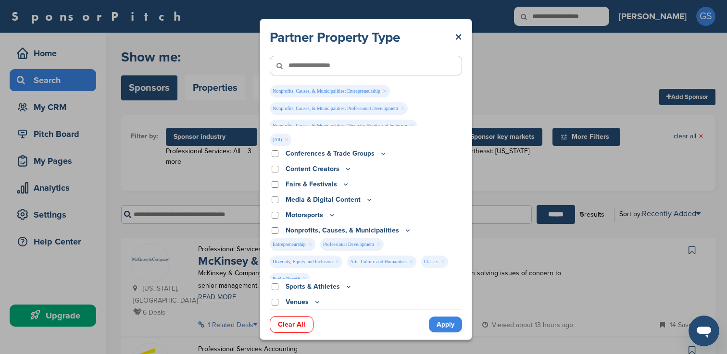
click at [410, 262] on link "×" at bounding box center [411, 262] width 4 height 11
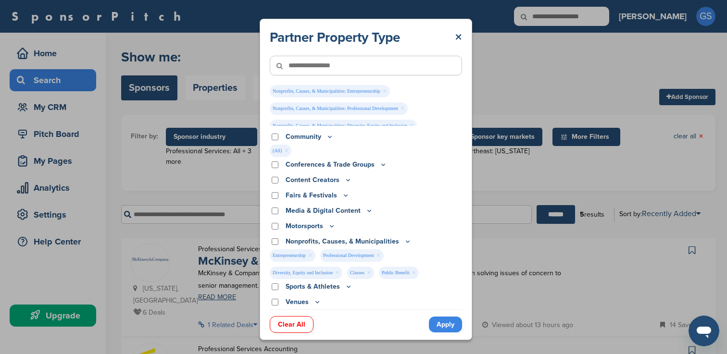
scroll to position [15, 0]
click at [366, 273] on span "Classes ×" at bounding box center [360, 273] width 27 height 12
click at [369, 273] on link "×" at bounding box center [369, 273] width 4 height 11
click at [382, 274] on link "×" at bounding box center [382, 273] width 4 height 11
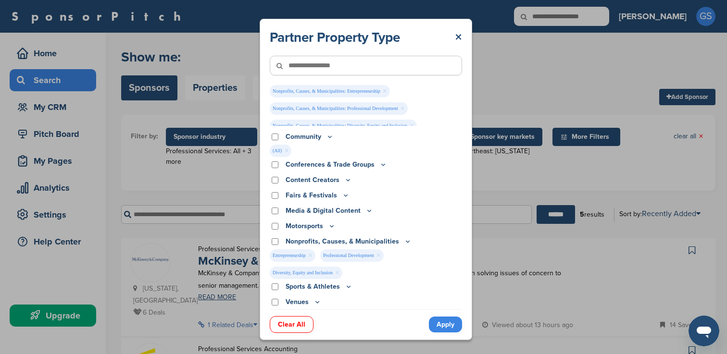
click at [440, 325] on link "Apply" at bounding box center [445, 325] width 33 height 16
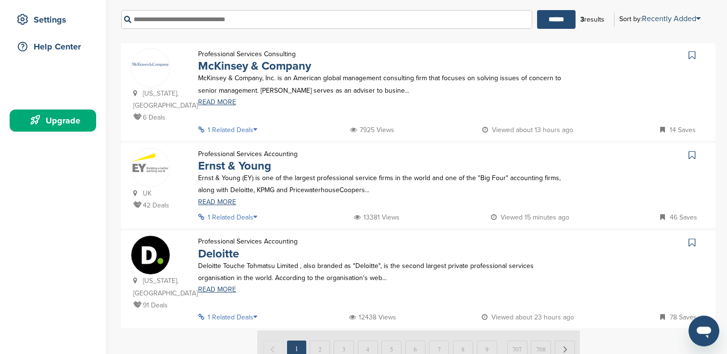
scroll to position [210, 0]
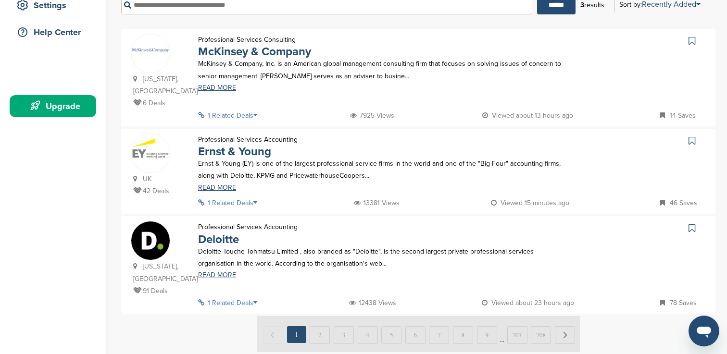
click at [258, 299] on icon at bounding box center [258, 302] width 10 height 7
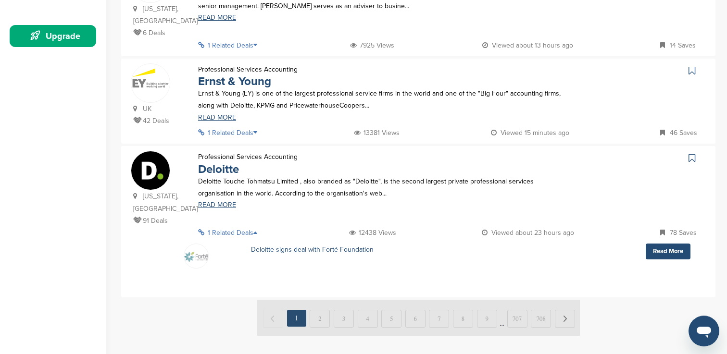
scroll to position [282, 0]
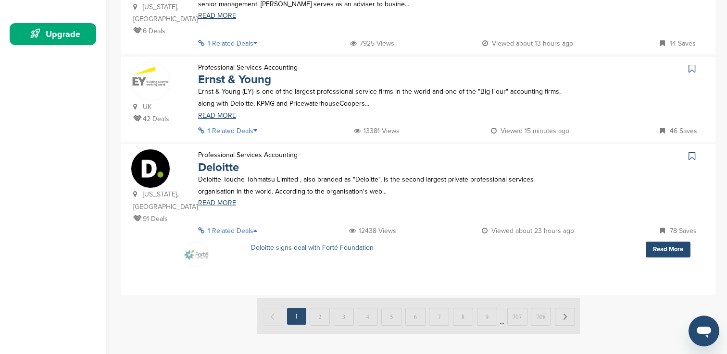
click at [332, 244] on link "Deloitte signs deal with Forté Foundation" at bounding box center [312, 248] width 123 height 8
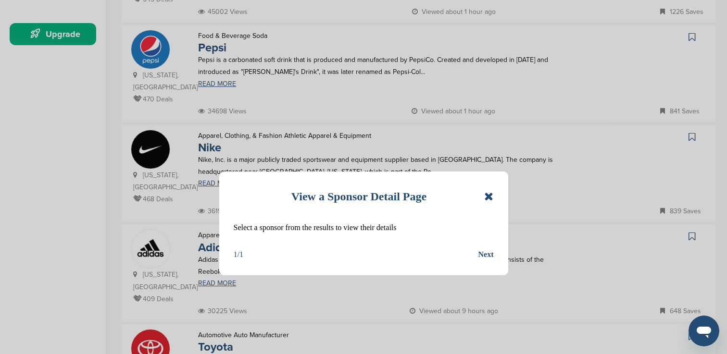
click at [490, 197] on icon at bounding box center [488, 197] width 9 height 12
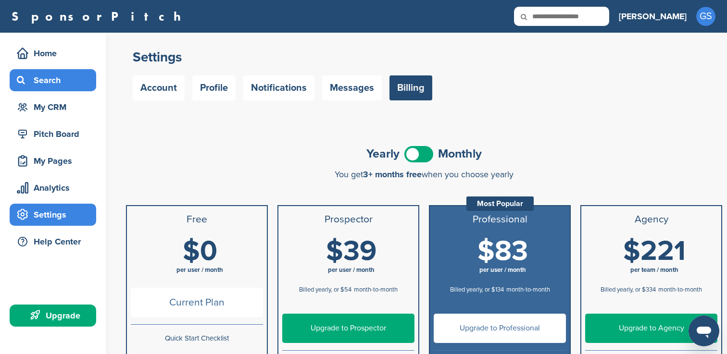
click at [50, 76] on div "Search" at bounding box center [55, 80] width 82 height 17
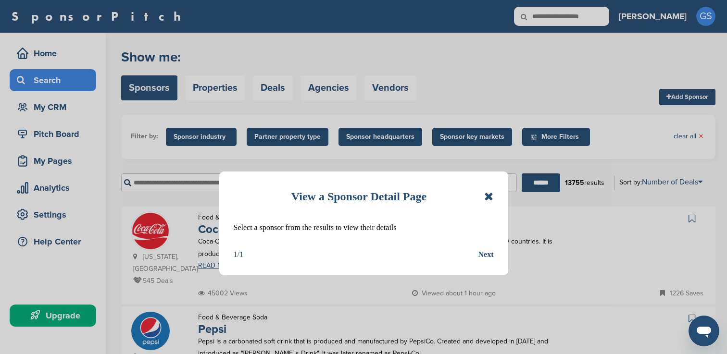
click at [489, 197] on icon at bounding box center [488, 197] width 9 height 12
